Goal: Task Accomplishment & Management: Complete application form

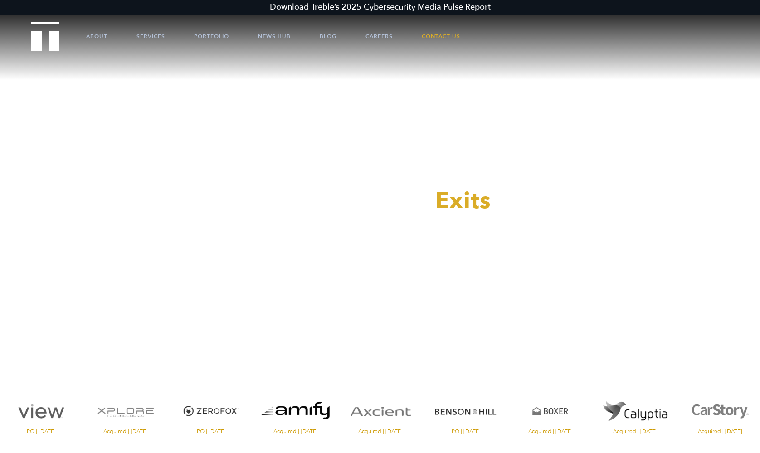
click at [424, 36] on link "Contact Us" at bounding box center [441, 36] width 39 height 27
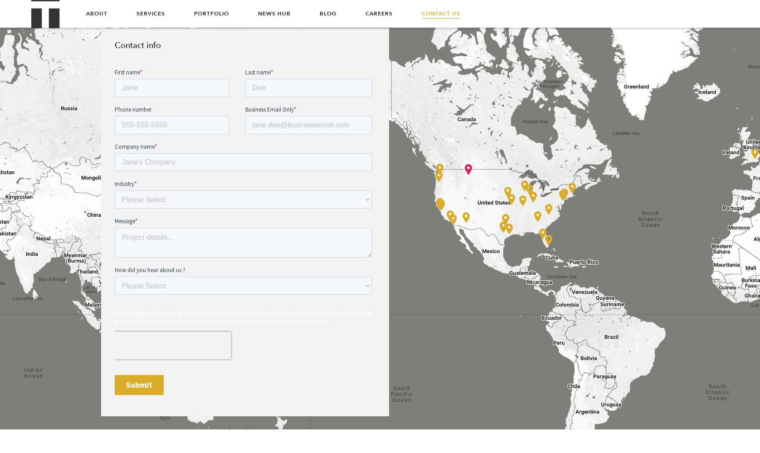
scroll to position [380, 0]
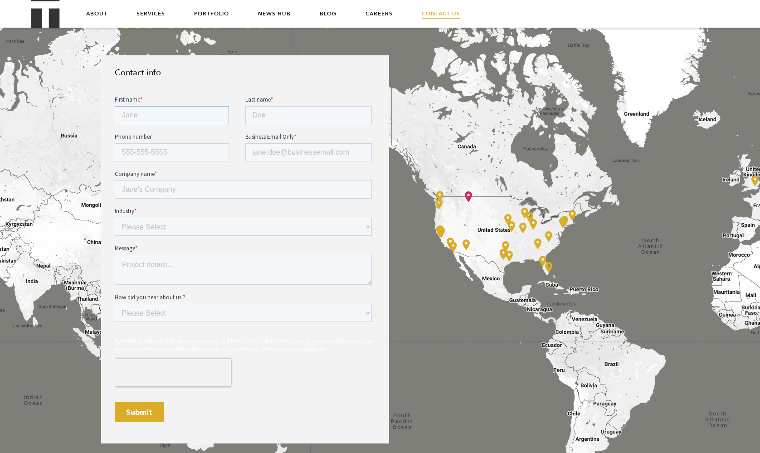
click at [181, 117] on input "First name *" at bounding box center [172, 115] width 114 height 18
type input "[PERSON_NAME]"
click at [248, 121] on input "Last name *" at bounding box center [308, 115] width 127 height 18
type input "Iles"
click at [209, 153] on input "Phone number" at bounding box center [172, 152] width 114 height 18
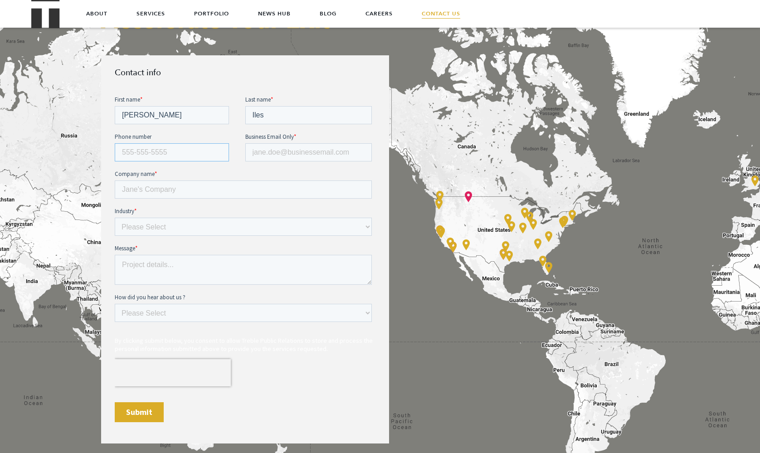
type input "19172394275"
click at [279, 155] on input "Business Email Only *" at bounding box center [308, 152] width 127 height 18
type input "[EMAIL_ADDRESS][PERSON_NAME][DOMAIN_NAME]"
type input "Standard Bots"
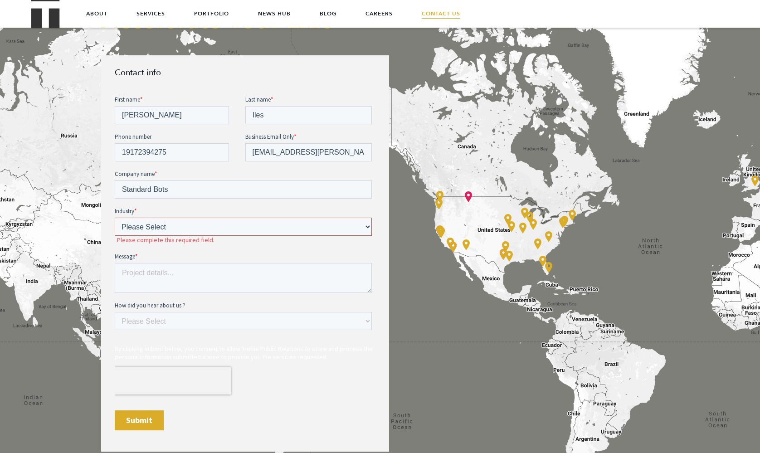
click at [178, 227] on select "Please Select E-commerce AI API Big Data Bio Tech (including Life Sciences) Blo…" at bounding box center [243, 226] width 257 height 18
select select "Other"
click at [115, 217] on select "Please Select E-commerce AI API Big Data Bio Tech (including Life Sciences) Blo…" at bounding box center [243, 226] width 257 height 18
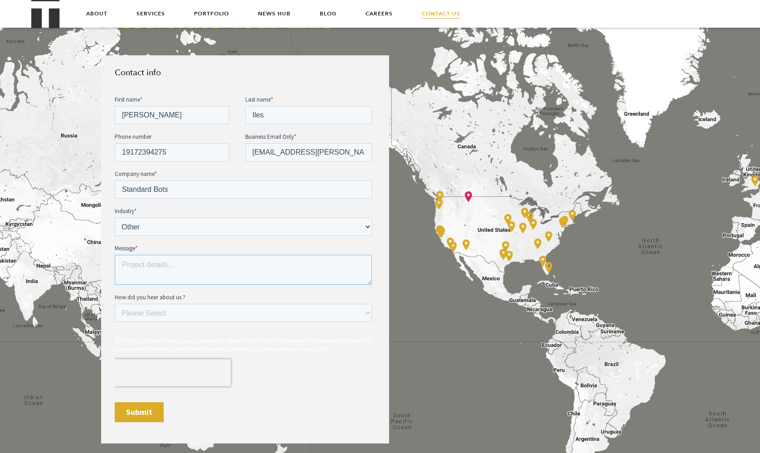
click at [157, 263] on textarea "Message *" at bounding box center [243, 269] width 257 height 30
paste textarea "Hi [PERSON_NAME] team — My name is [PERSON_NAME], and I support marketing for S…"
type textarea "Lo Ipsumd sita — Co adip el Seddoei Temp, inc U laboree doloremag ali Enimadmi …"
click at [180, 310] on select "Please Select Ad online Social media Video Another website Word of mouth Job li…" at bounding box center [243, 312] width 257 height 18
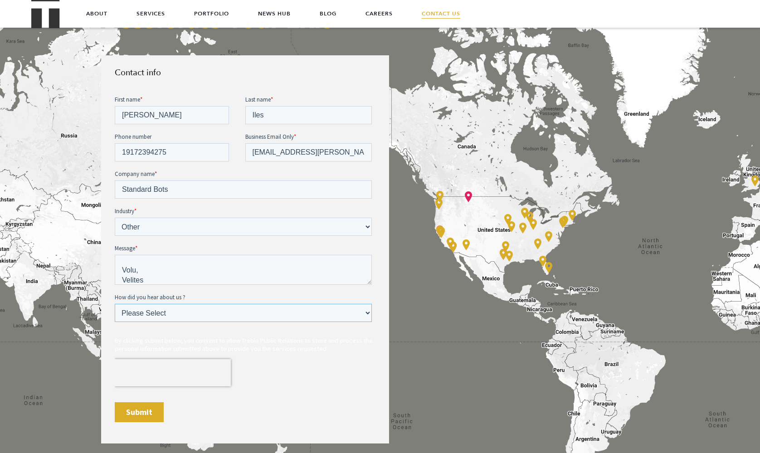
select select "Search online"
click at [115, 303] on select "Please Select Ad online Social media Video Another website Word of mouth Job li…" at bounding box center [243, 312] width 257 height 18
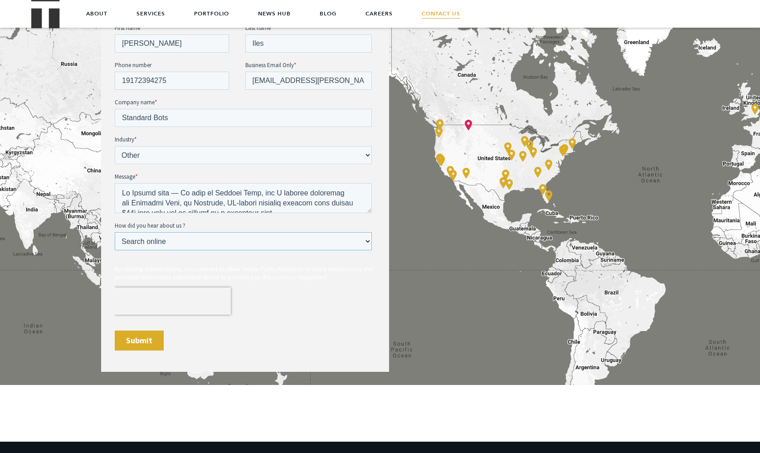
scroll to position [421, 0]
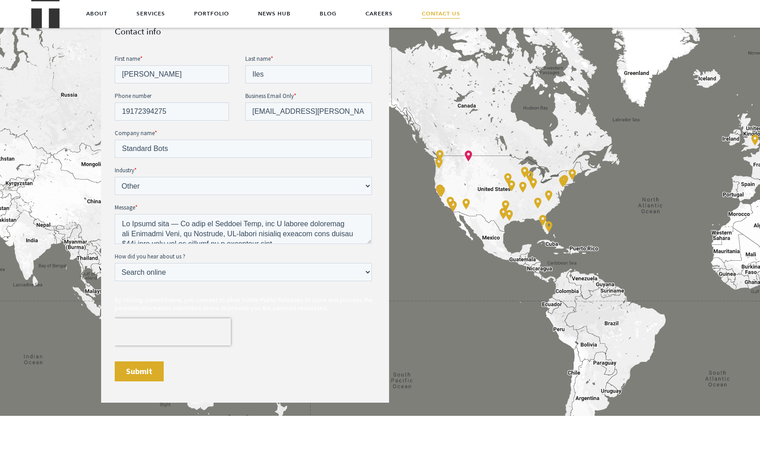
click at [153, 367] on input "Submit" at bounding box center [139, 371] width 49 height 20
